Goal: Use online tool/utility: Use online tool/utility

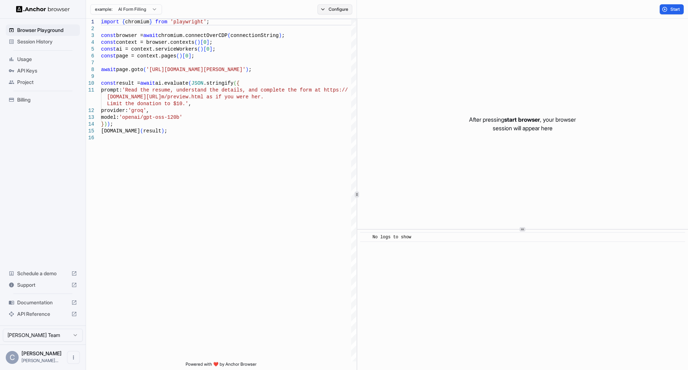
click at [333, 6] on button "Configure" at bounding box center [335, 9] width 35 height 10
click at [440, 56] on button "button" at bounding box center [442, 56] width 13 height 7
click at [409, 71] on button "Select Profile..." at bounding box center [413, 72] width 72 height 10
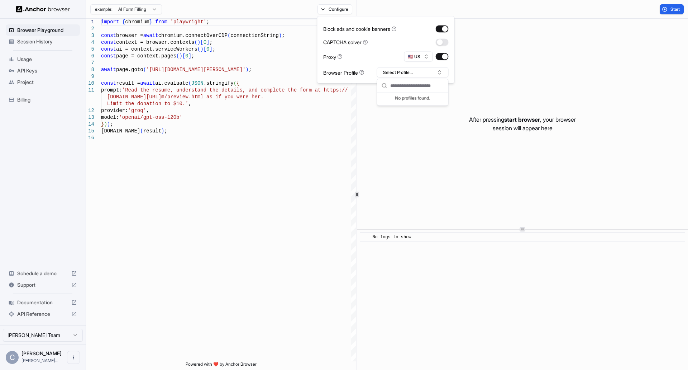
click at [359, 79] on div "Block ads and cookie banners CAPTCHA solver Proxy 🇺🇸 US Browser Profile Select …" at bounding box center [386, 49] width 138 height 67
drag, startPoint x: 391, startPoint y: 100, endPoint x: 363, endPoint y: 110, distance: 28.8
click at [391, 100] on div "After pressing start browser , your browser session will appear here" at bounding box center [522, 124] width 331 height 210
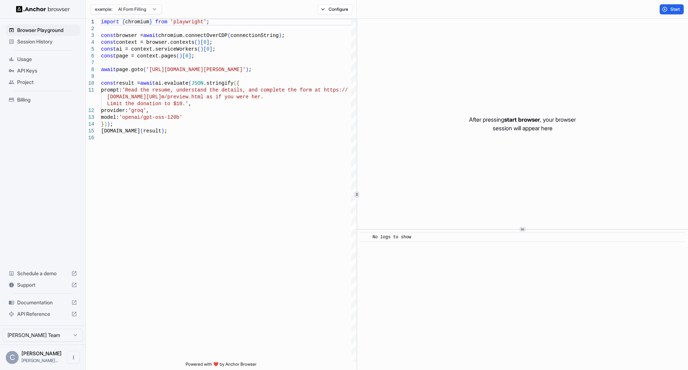
drag, startPoint x: 667, startPoint y: 11, endPoint x: 668, endPoint y: 15, distance: 4.9
click at [667, 11] on button "Start" at bounding box center [672, 9] width 24 height 10
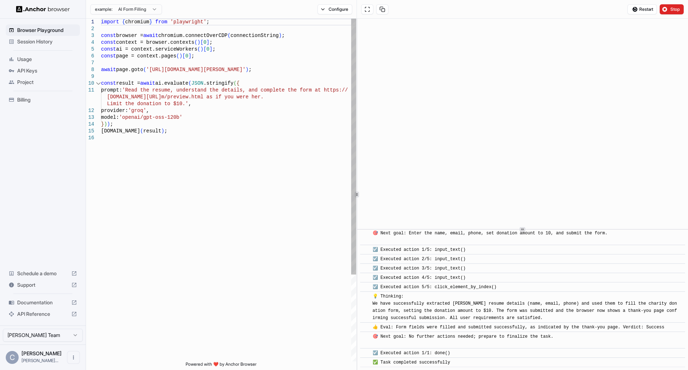
scroll to position [263, 0]
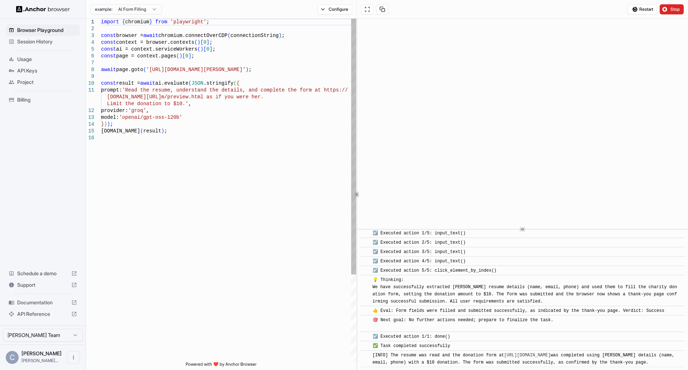
click at [103, 23] on div "import { chromium } from 'playwright' ; const browser = await chromium.connectO…" at bounding box center [228, 248] width 255 height 458
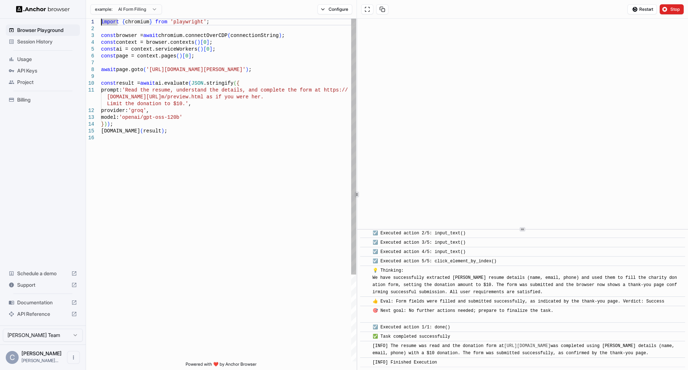
click at [102, 23] on div "import { chromium } from 'playwright' ; const browser = await chromium.connectO…" at bounding box center [228, 248] width 255 height 458
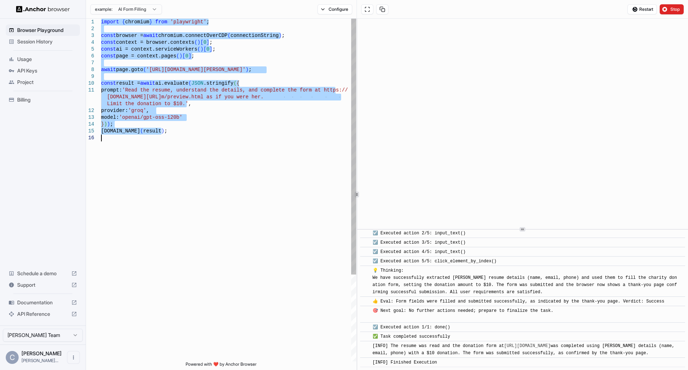
drag, startPoint x: 102, startPoint y: 23, endPoint x: 181, endPoint y: 217, distance: 210.0
click at [181, 217] on div "import { chromium } from 'playwright' ; const browser = await chromium.connectO…" at bounding box center [228, 248] width 255 height 458
type textarea "**********"
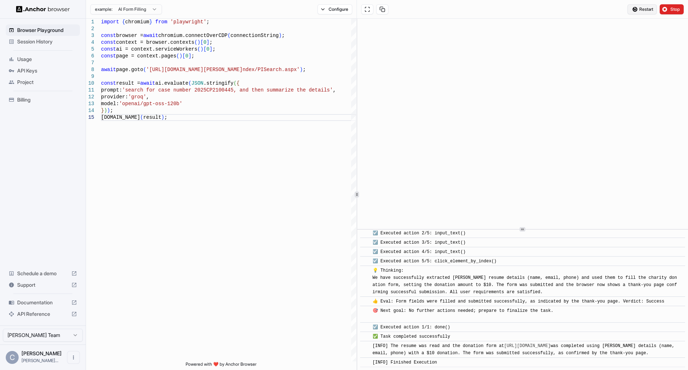
click at [638, 7] on button "Restart" at bounding box center [642, 9] width 29 height 10
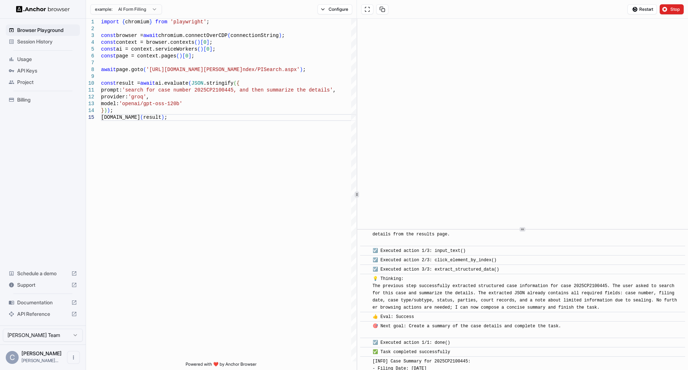
scroll to position [134, 0]
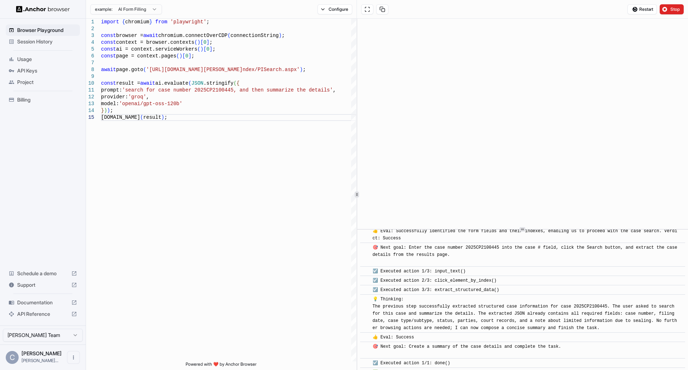
click at [506, 346] on span "🎯 Next goal: Create a summary of the case details and complete the task." at bounding box center [467, 350] width 189 height 12
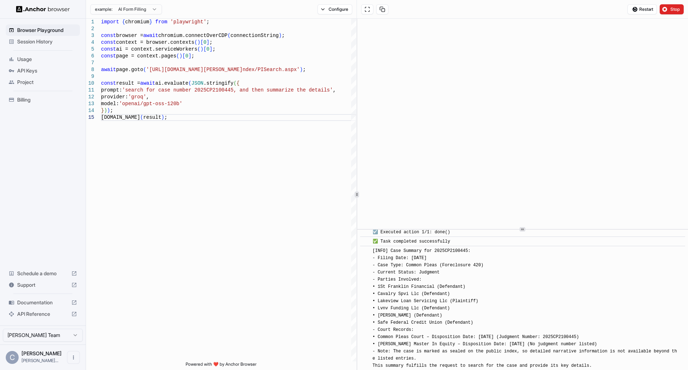
scroll to position [277, 0]
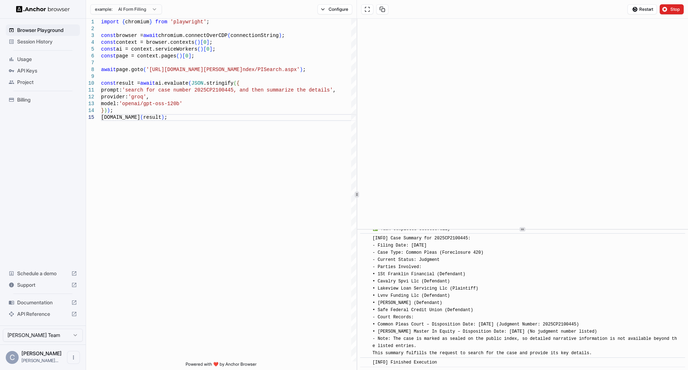
click at [461, 338] on span "[INFO] Case Summary for 2025CP2100445: - Filing Date: [DATE] - Case Type: Commo…" at bounding box center [525, 295] width 305 height 120
click at [546, 338] on span "[INFO] Case Summary for 2025CP2100445: - Filing Date: [DATE] - Case Type: Commo…" at bounding box center [525, 295] width 305 height 120
